Goal: Task Accomplishment & Management: Use online tool/utility

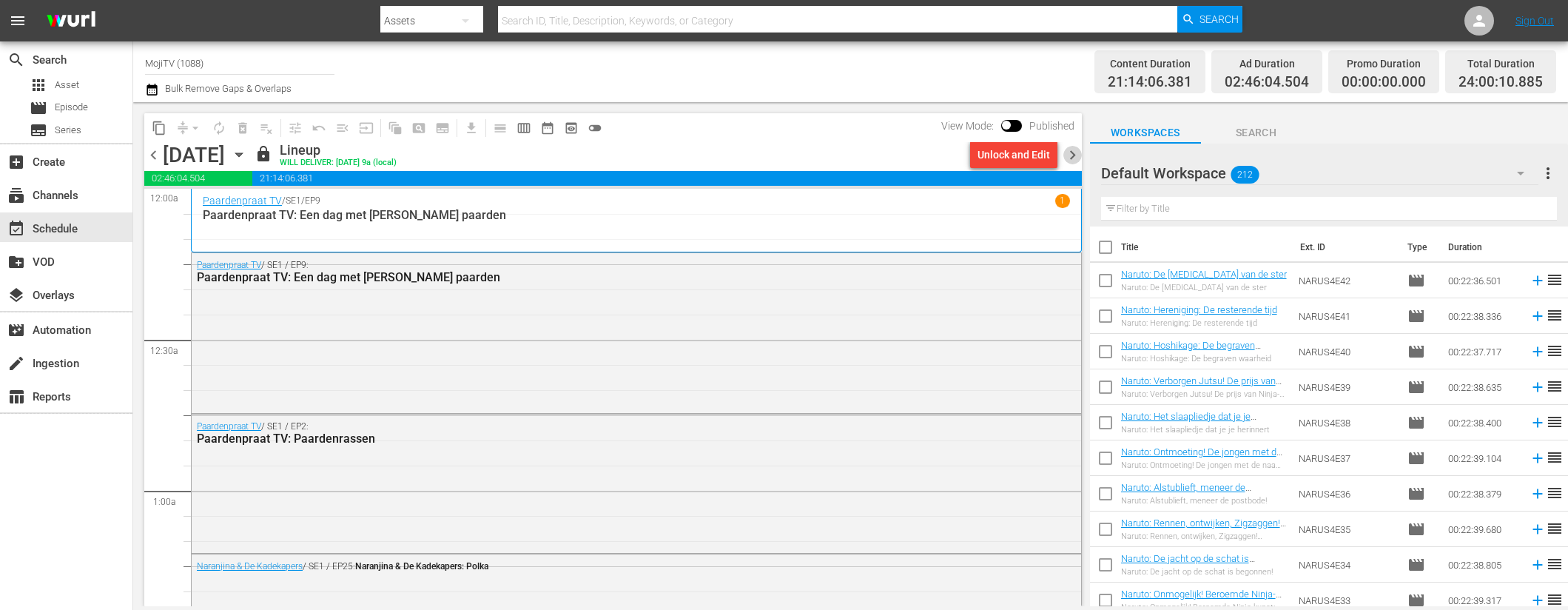
click at [1079, 154] on span "chevron_right" at bounding box center [1072, 154] width 19 height 19
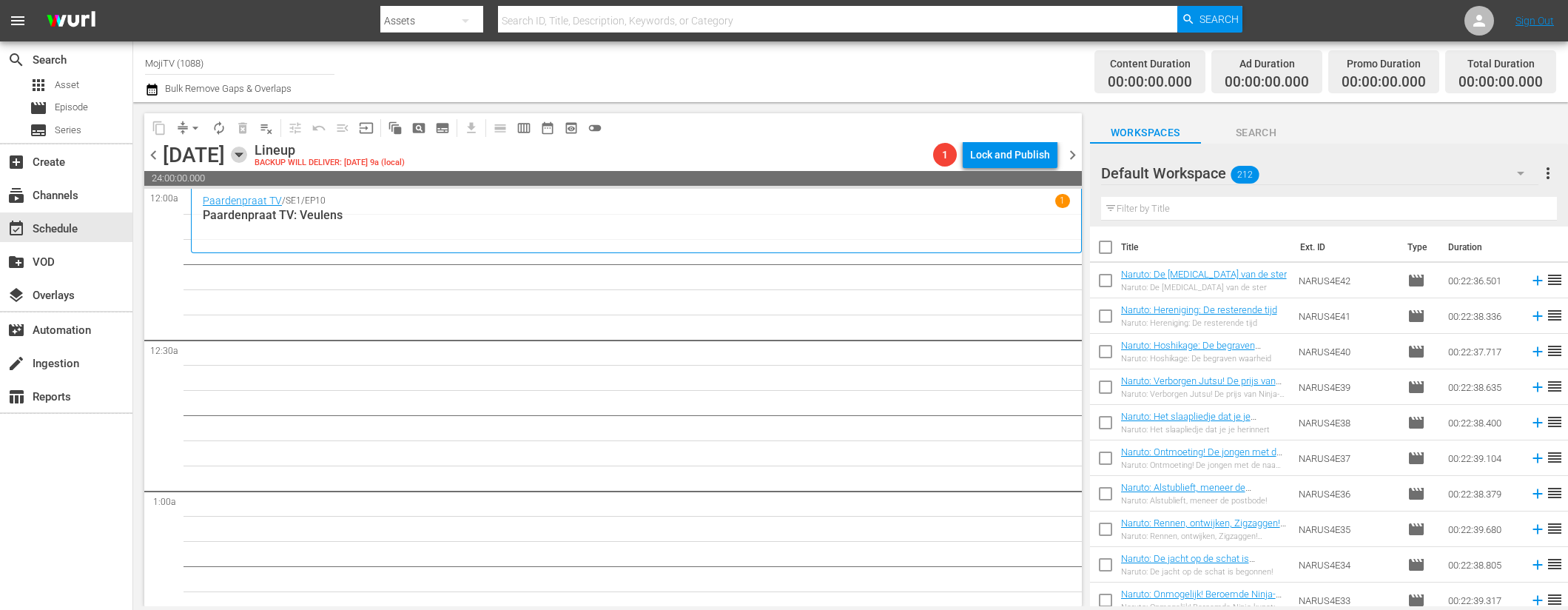
click at [242, 154] on icon "button" at bounding box center [239, 155] width 7 height 4
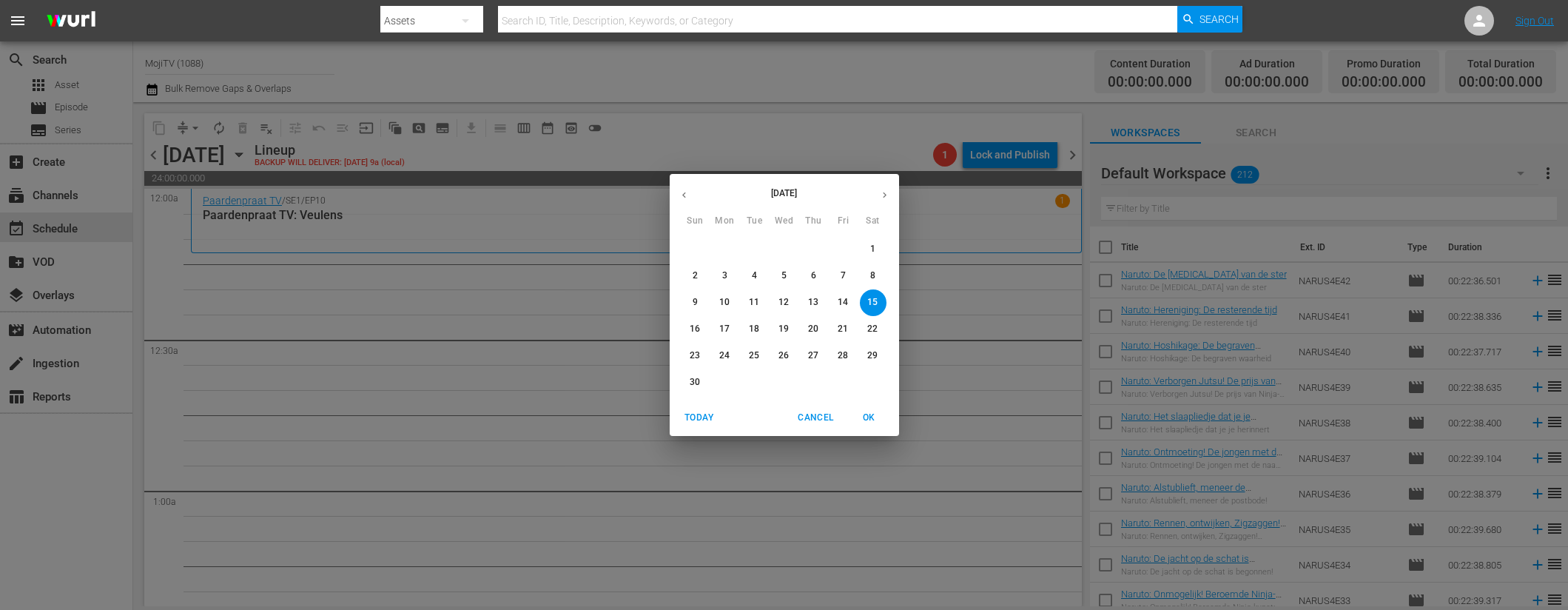
click at [690, 196] on button "button" at bounding box center [684, 196] width 29 height 29
click at [690, 195] on button "button" at bounding box center [684, 196] width 29 height 29
click at [691, 195] on button "button" at bounding box center [684, 196] width 29 height 29
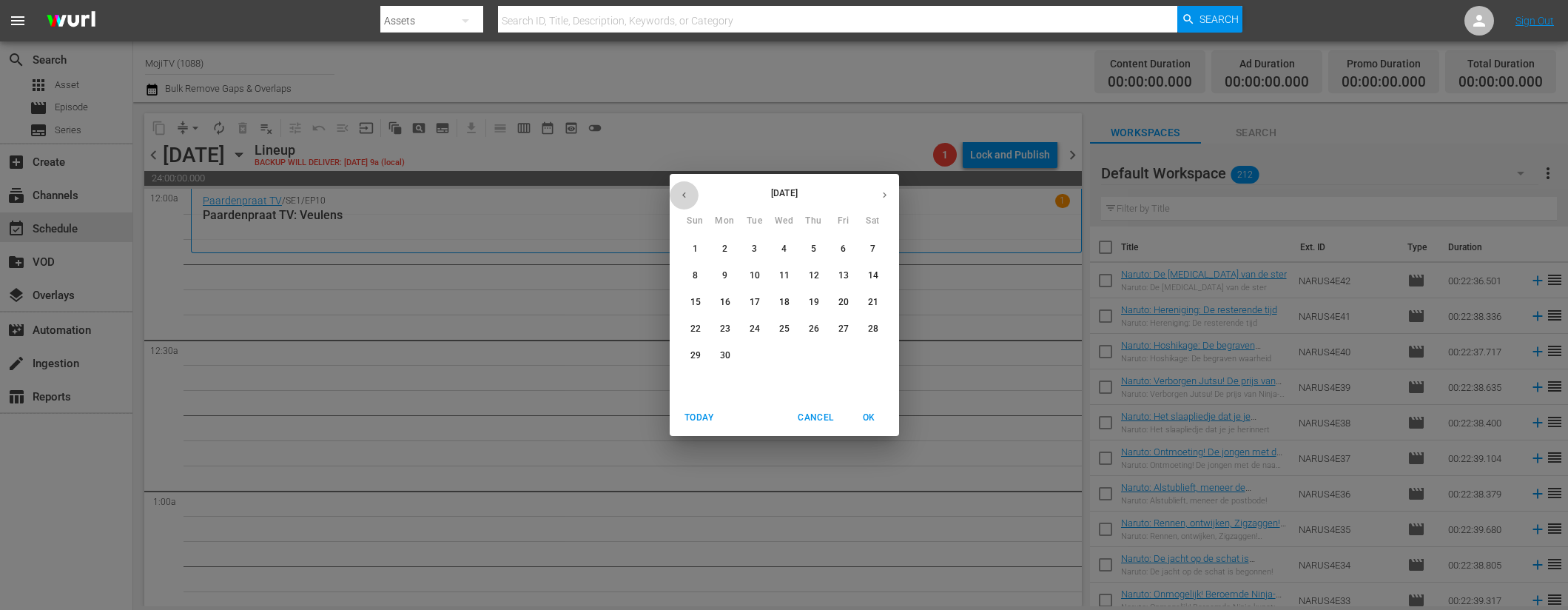
click at [691, 195] on button "button" at bounding box center [684, 196] width 29 height 29
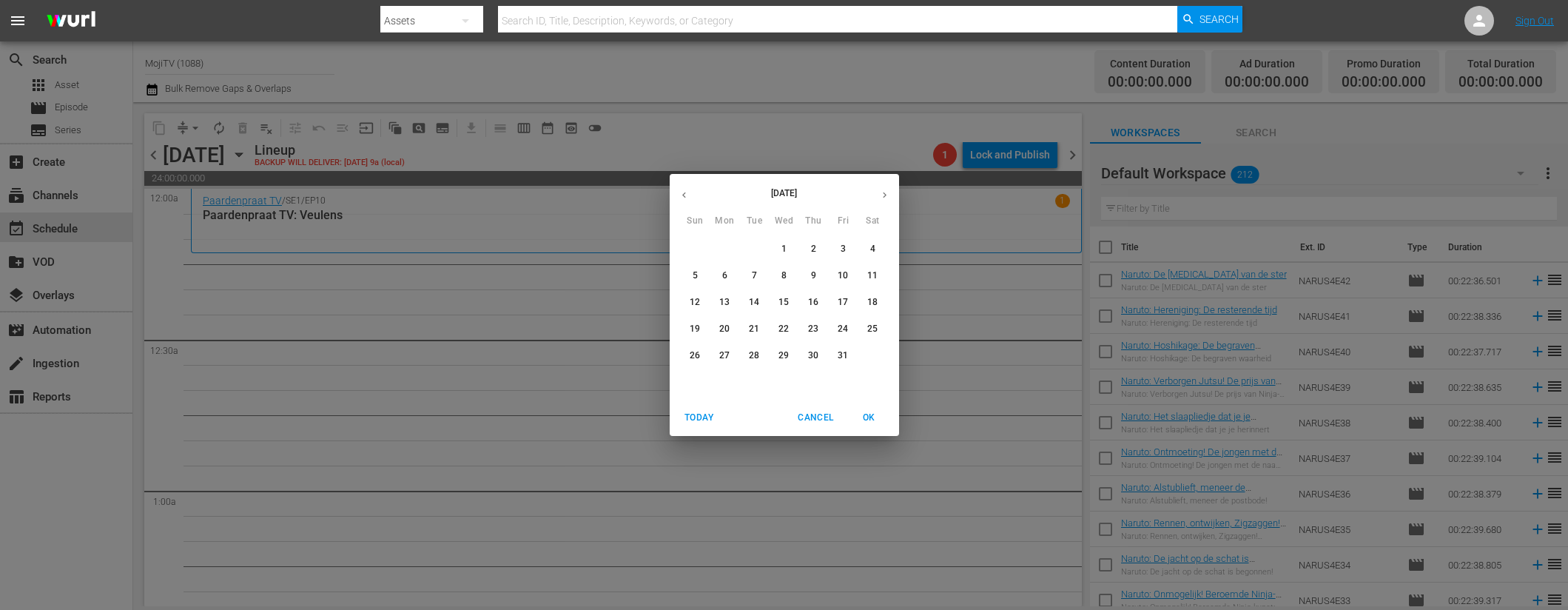
click at [691, 195] on button "button" at bounding box center [684, 196] width 29 height 29
click at [842, 298] on p "15" at bounding box center [843, 302] width 11 height 13
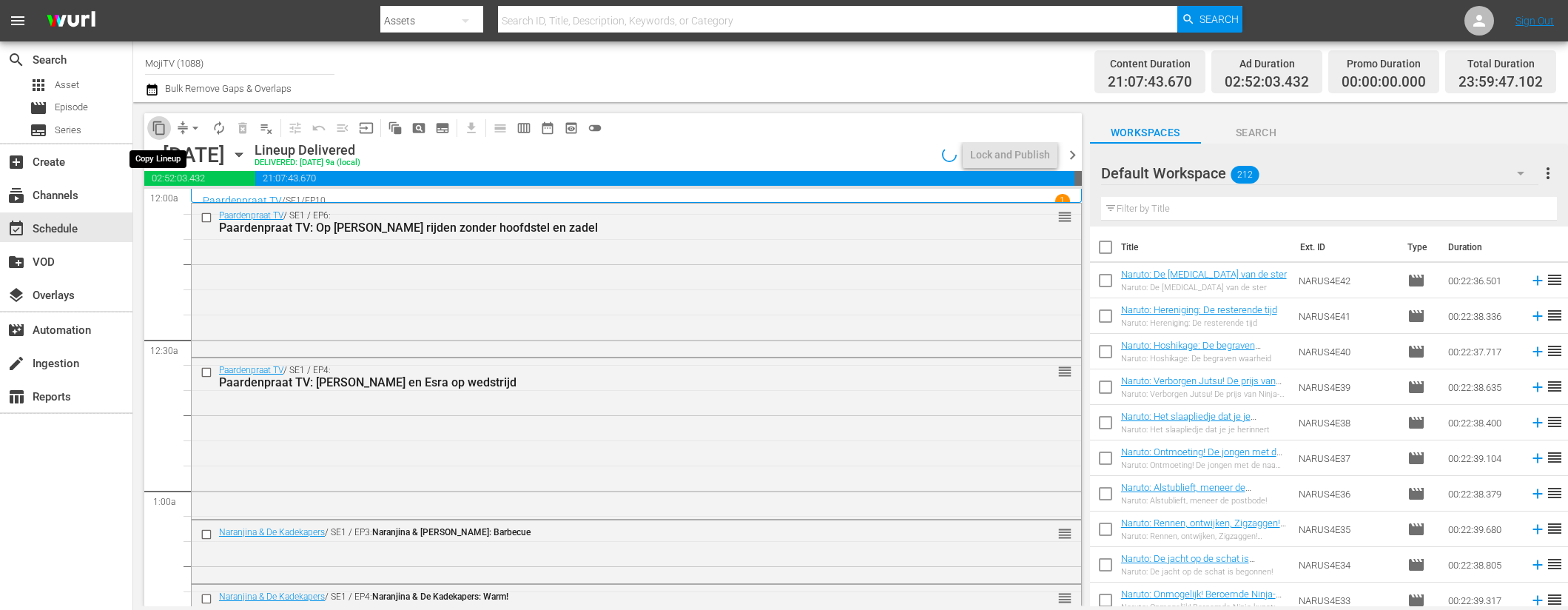
click at [153, 131] on span "content_copy" at bounding box center [158, 127] width 15 height 15
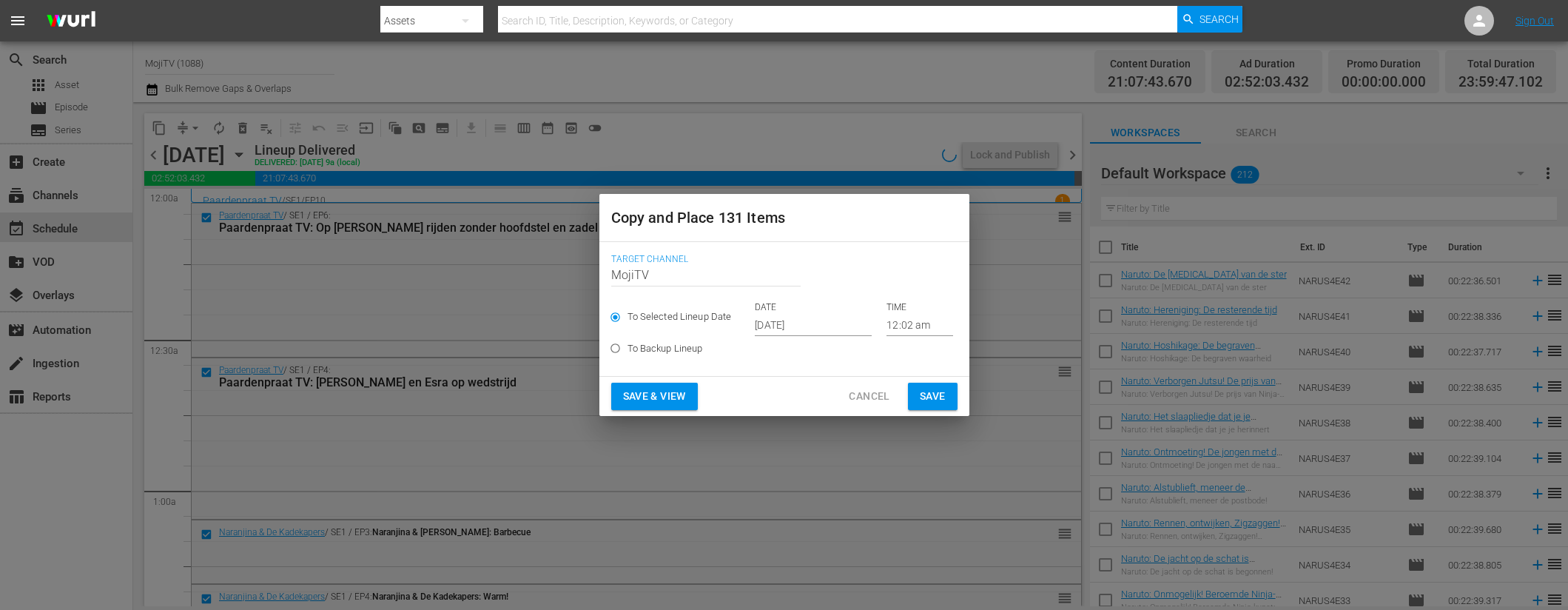
click at [836, 327] on input "[DATE]" at bounding box center [813, 325] width 117 height 22
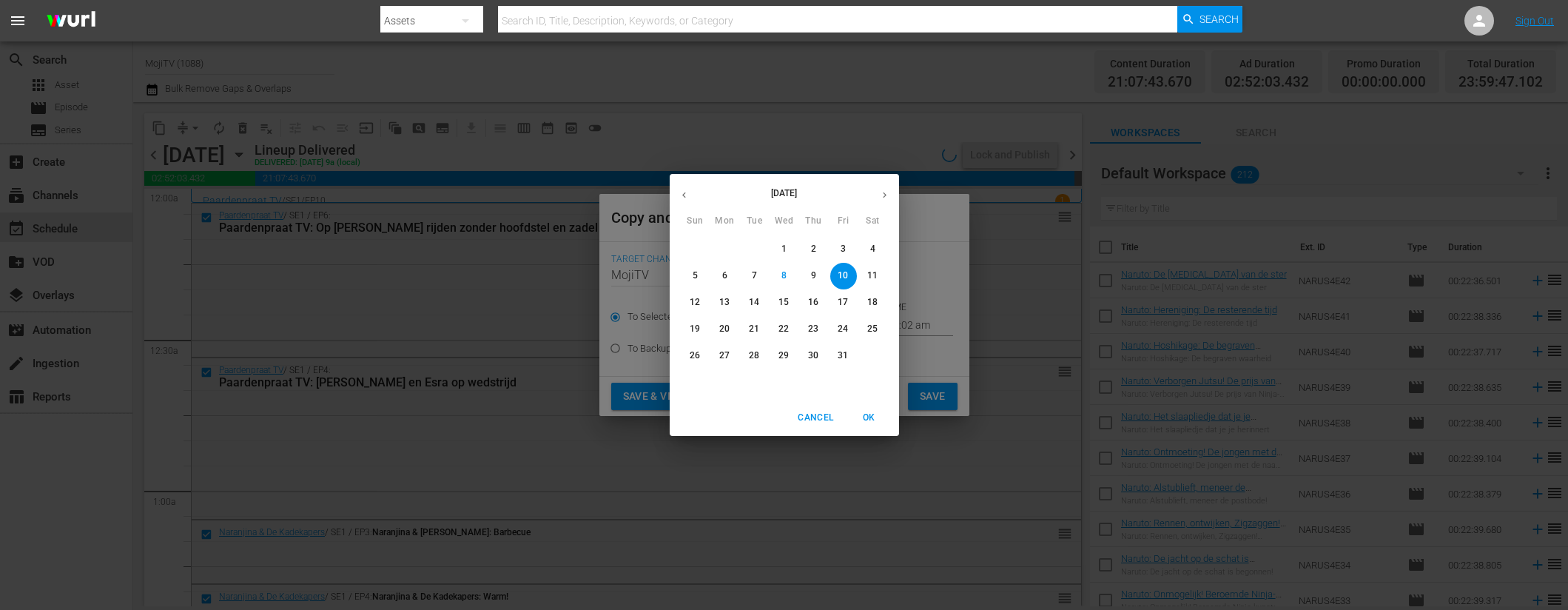
click at [886, 197] on icon "button" at bounding box center [885, 195] width 11 height 11
click at [873, 298] on p "15" at bounding box center [872, 302] width 11 height 13
type input "[DATE]"
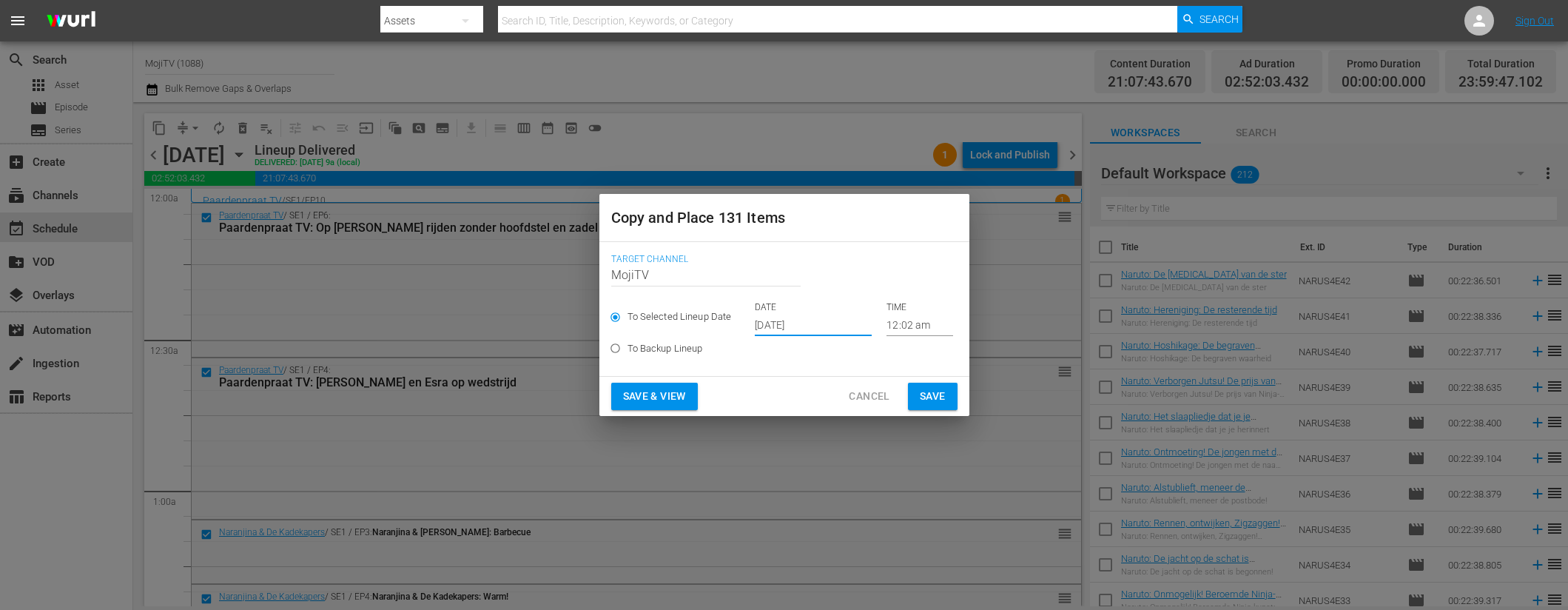
drag, startPoint x: 680, startPoint y: 401, endPoint x: 240, endPoint y: 0, distance: 595.3
click at [680, 401] on span "Save & View" at bounding box center [655, 396] width 63 height 19
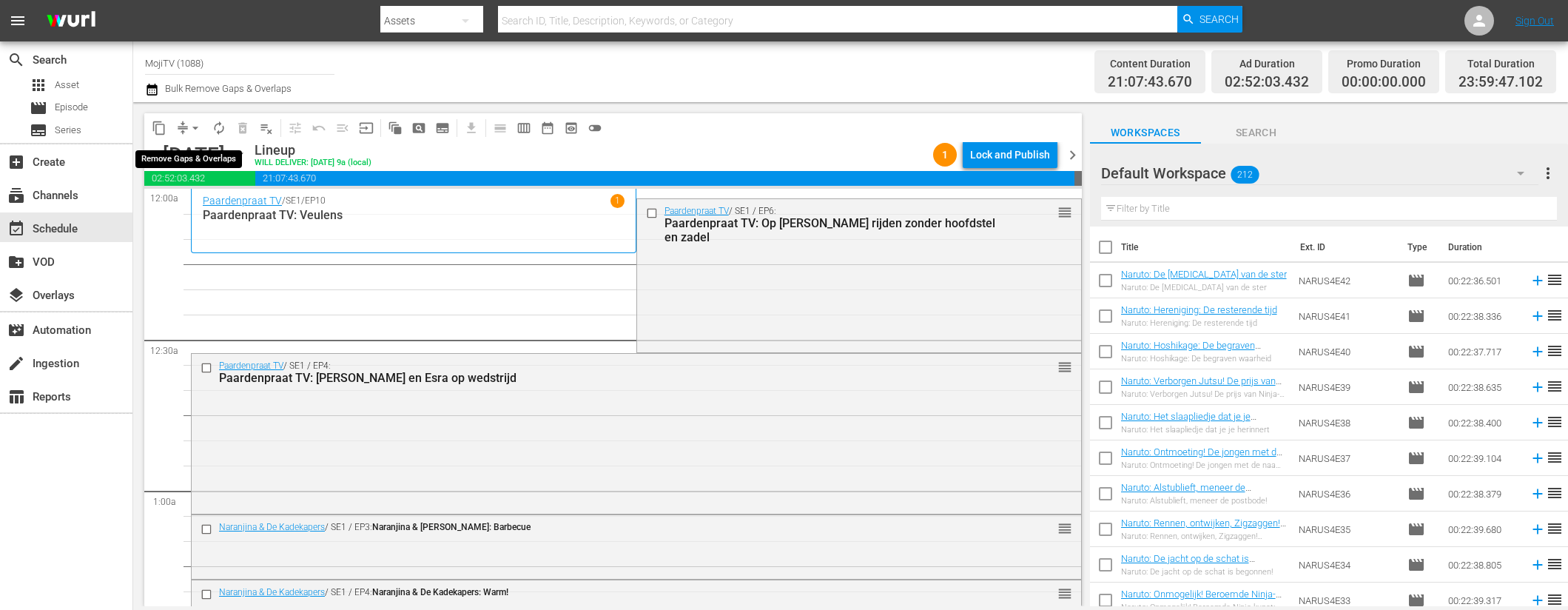
click at [198, 126] on span "arrow_drop_down" at bounding box center [195, 127] width 15 height 15
click at [195, 202] on li "Align to End of Previous Day" at bounding box center [196, 206] width 155 height 24
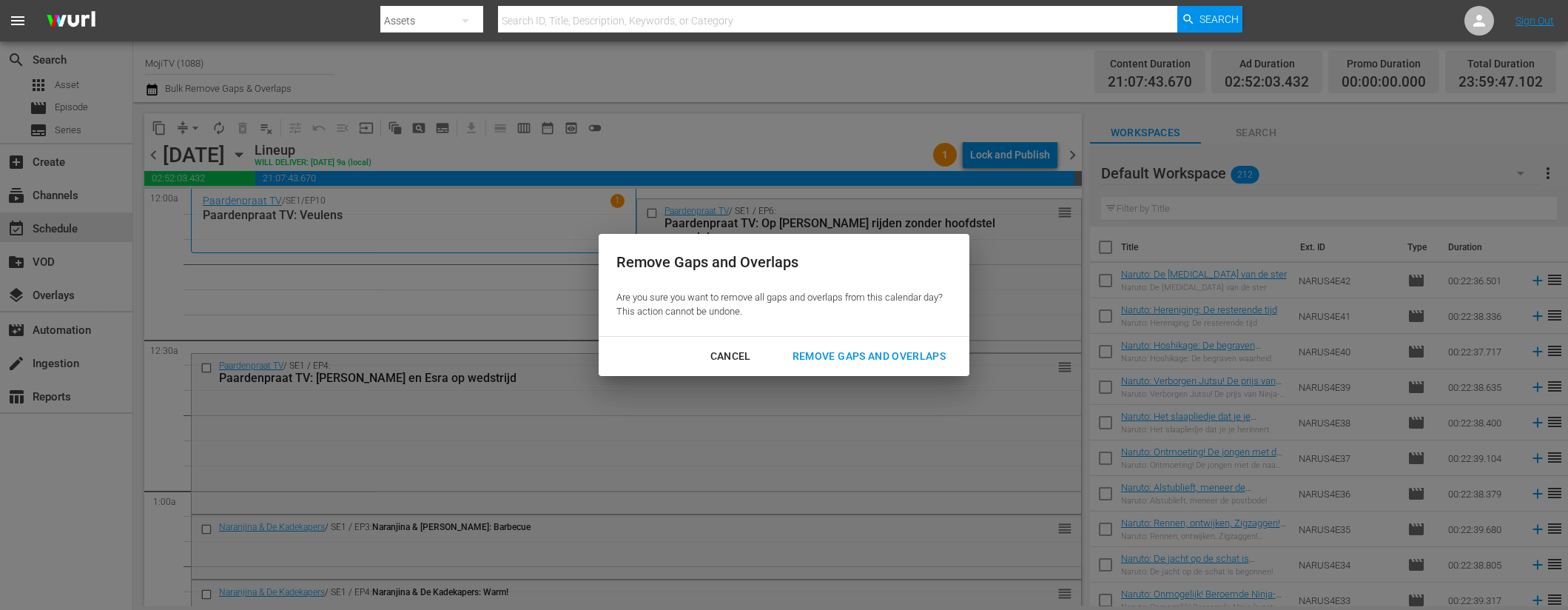
click at [874, 356] on div "Remove Gaps and Overlaps" at bounding box center [869, 356] width 177 height 19
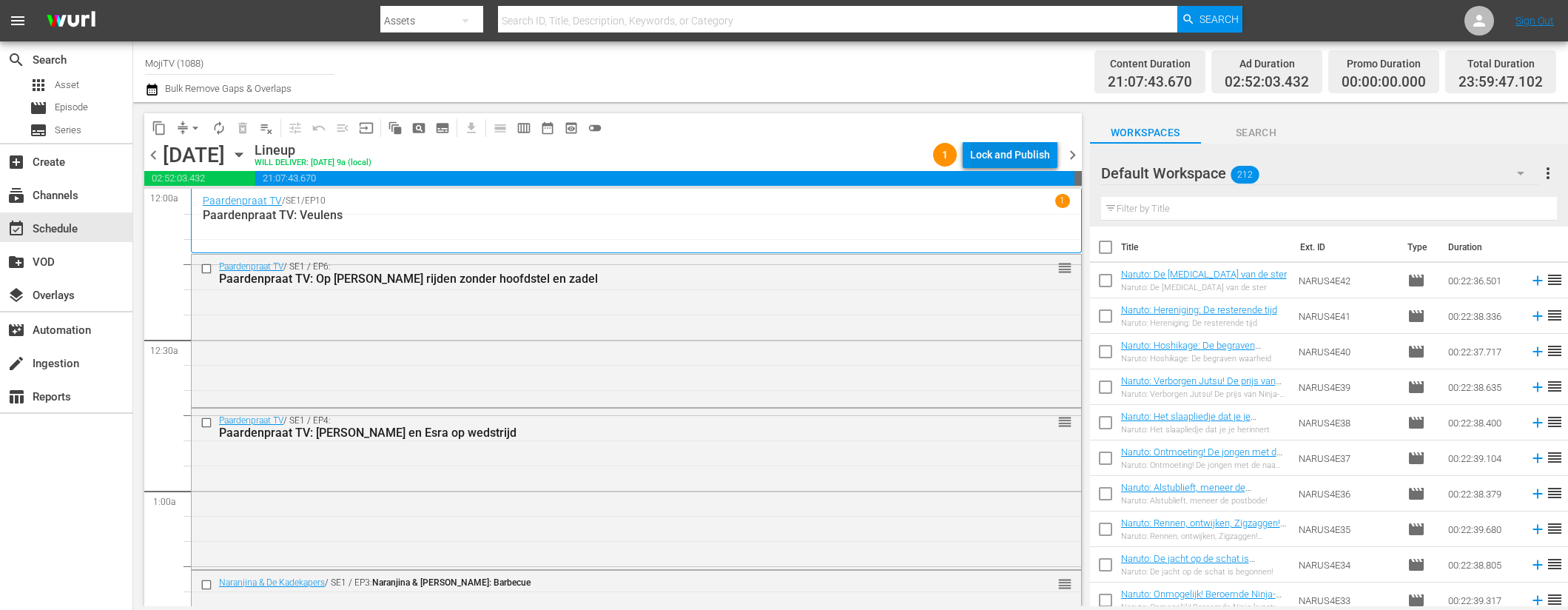
click at [987, 158] on div "Lock and Publish" at bounding box center [1011, 154] width 80 height 26
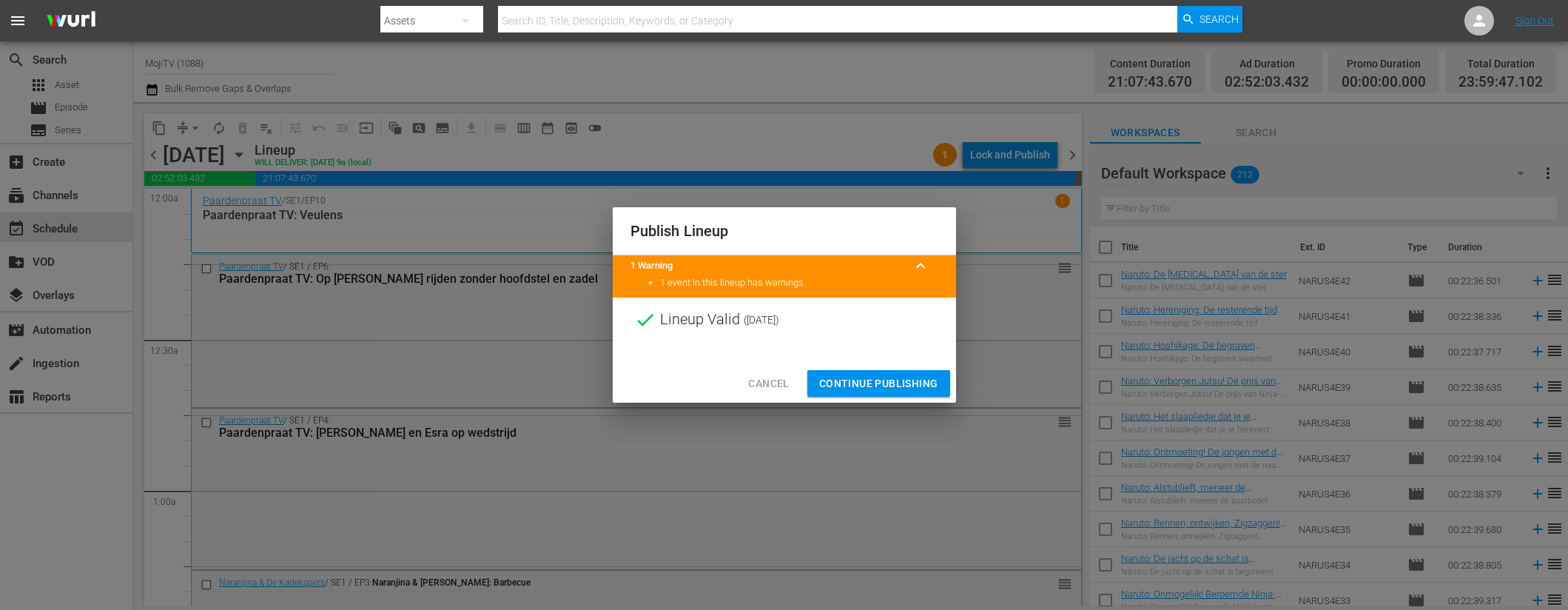
click at [861, 375] on span "Continue Publishing" at bounding box center [879, 383] width 119 height 19
